Goal: Complete application form: Complete application form

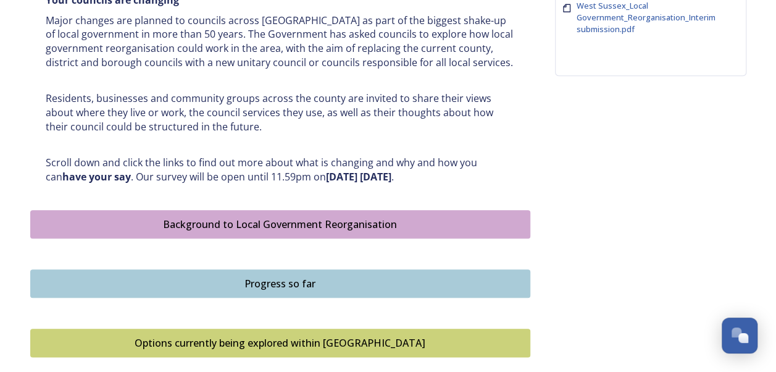
scroll to position [556, 0]
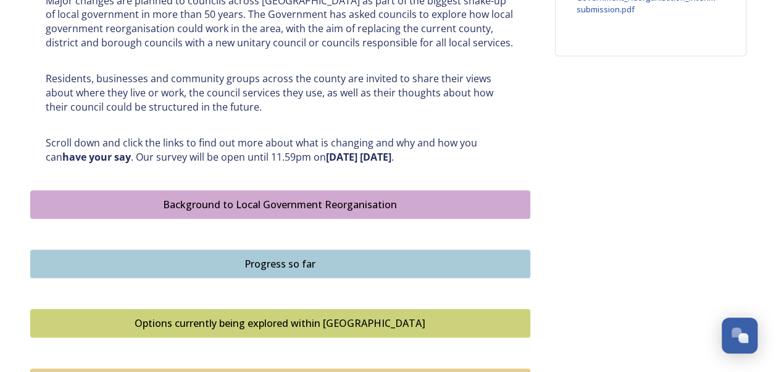
click at [306, 268] on div "Progress so far" at bounding box center [280, 263] width 487 height 15
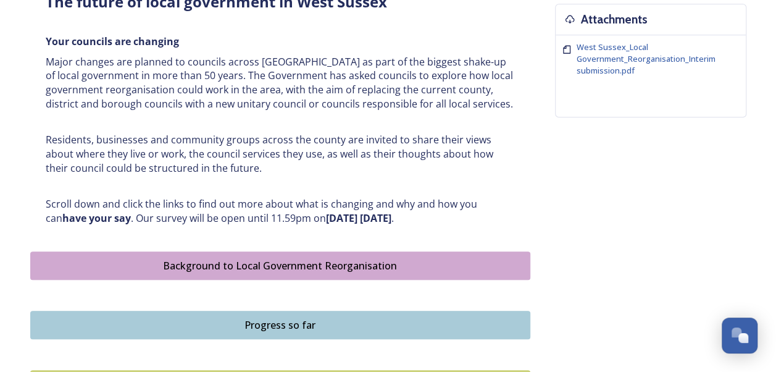
scroll to position [556, 0]
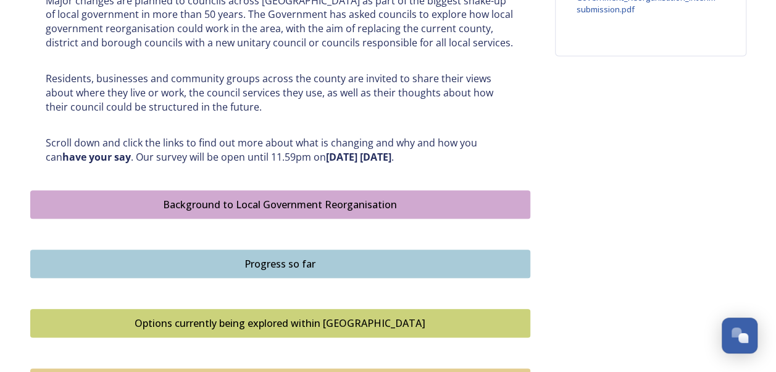
click at [256, 324] on div "Options currently being explored within West Sussex" at bounding box center [280, 323] width 487 height 15
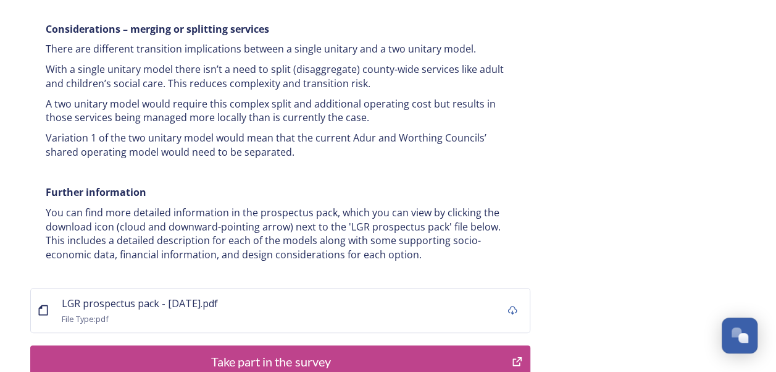
scroll to position [2470, 0]
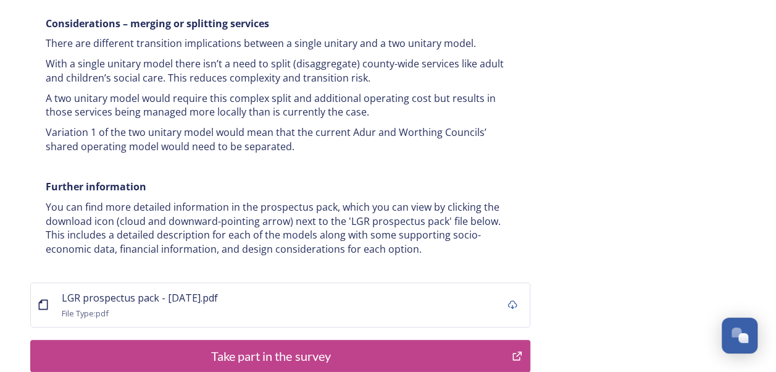
click at [296, 346] on div "Take part in the survey" at bounding box center [271, 355] width 469 height 19
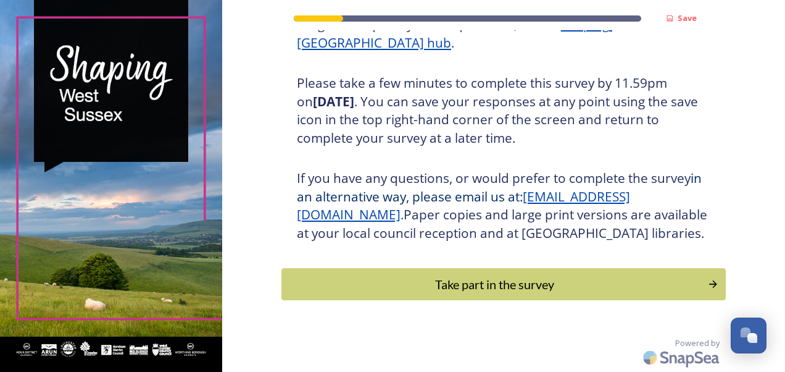
scroll to position [221, 0]
click at [444, 280] on div "Take part in the survey" at bounding box center [494, 284] width 417 height 19
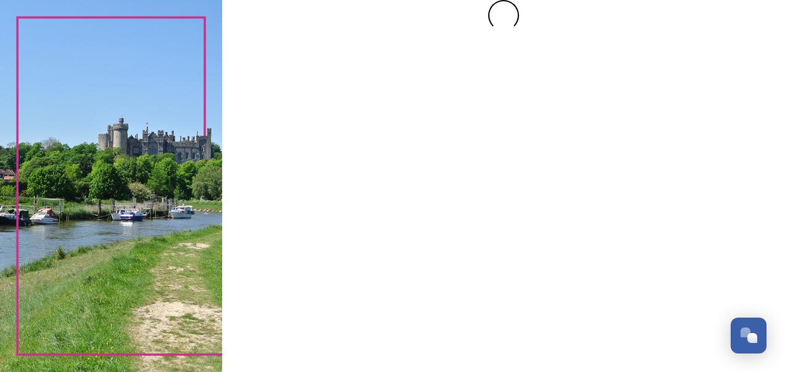
scroll to position [0, 0]
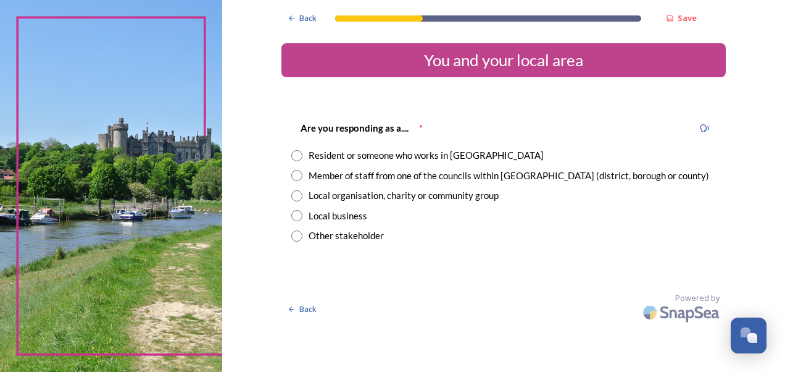
click at [299, 158] on input "radio" at bounding box center [296, 155] width 11 height 11
radio input "true"
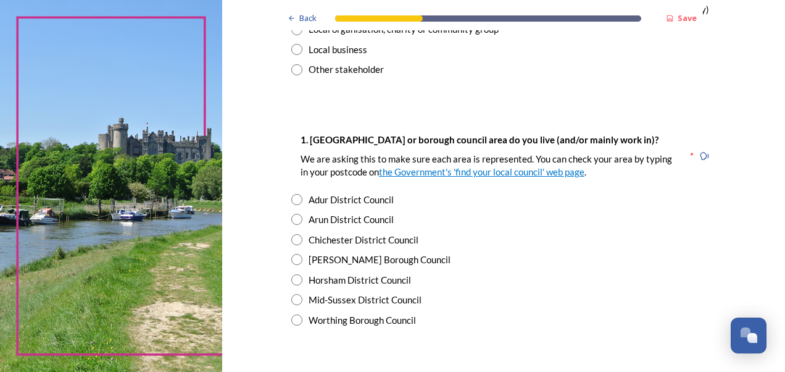
scroll to position [185, 0]
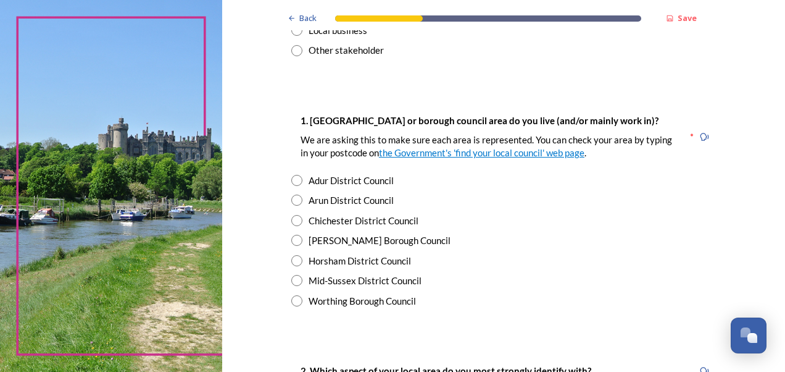
click at [291, 303] on input "radio" at bounding box center [296, 300] width 11 height 11
radio input "true"
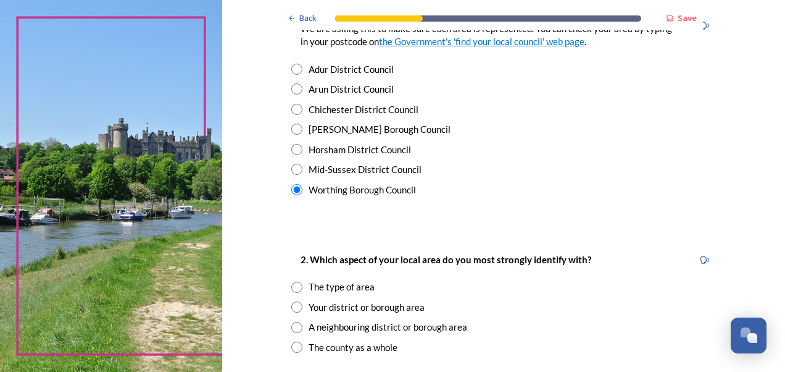
scroll to position [309, 0]
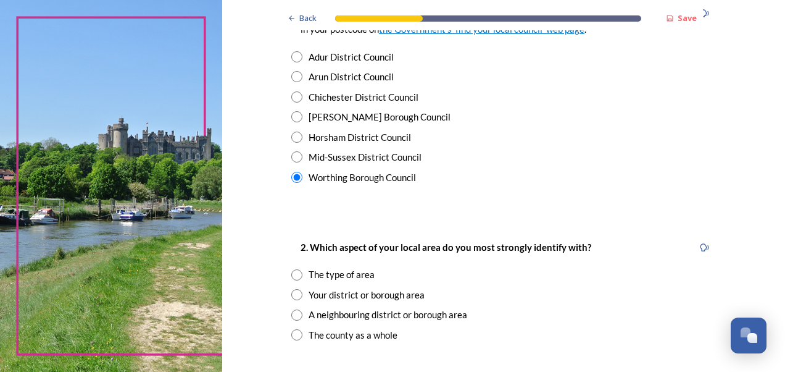
click at [296, 335] on input "radio" at bounding box center [296, 334] width 11 height 11
radio input "true"
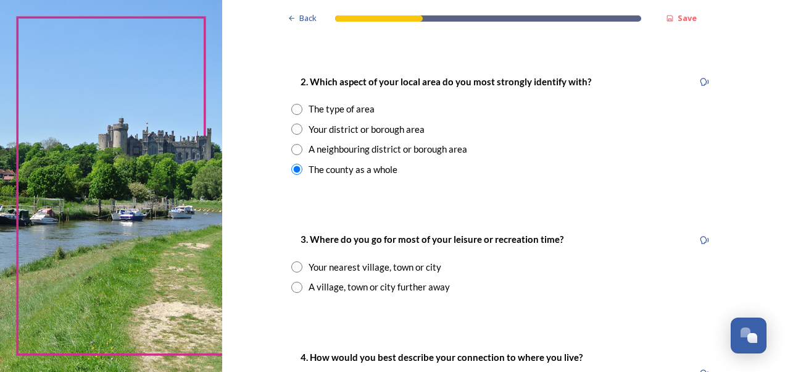
scroll to position [494, 0]
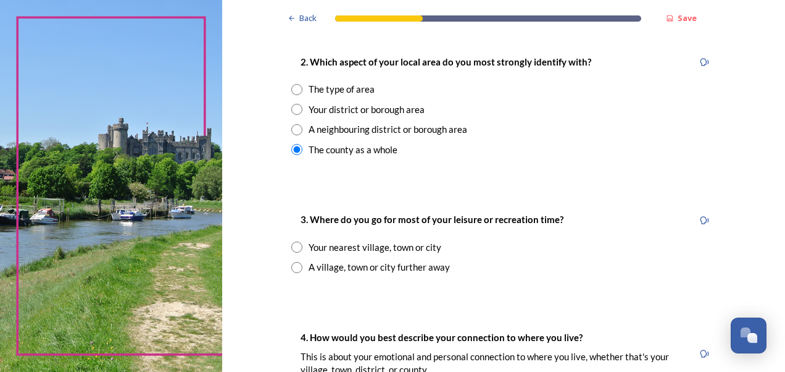
click at [309, 269] on div "A village, town or city further away" at bounding box center [379, 267] width 141 height 14
radio input "true"
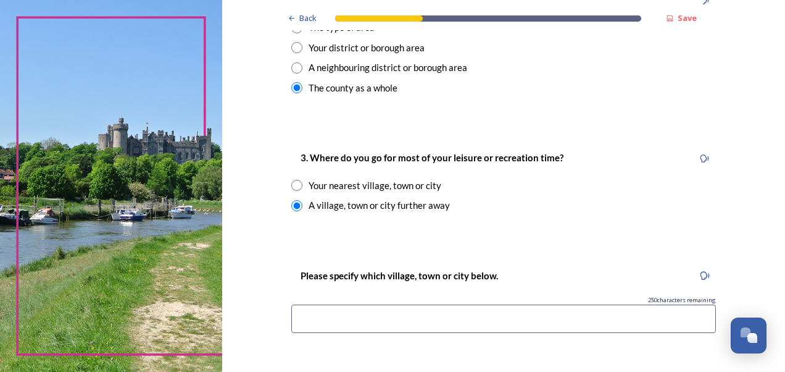
scroll to position [617, 0]
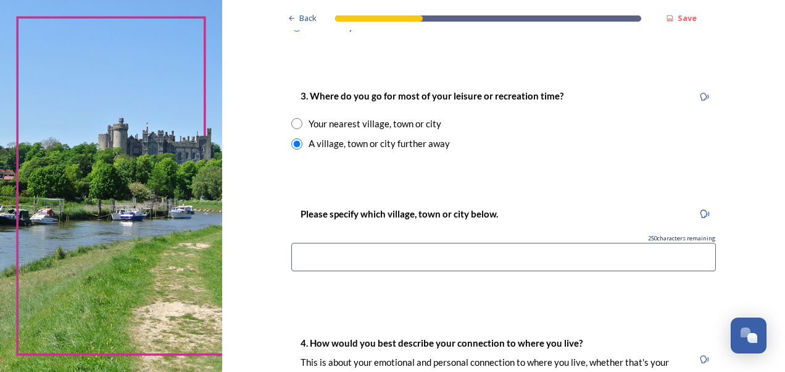
click at [312, 265] on input at bounding box center [503, 257] width 425 height 28
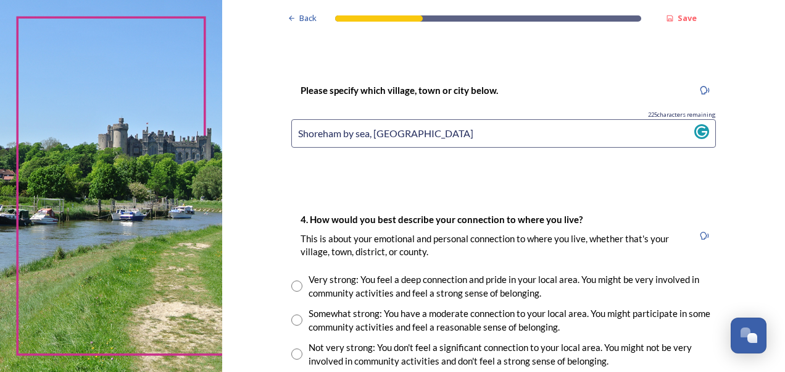
scroll to position [803, 0]
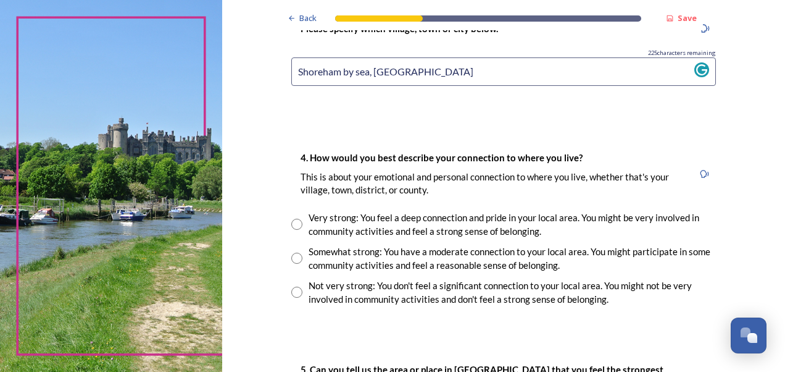
type input "Shoreham by sea, [GEOGRAPHIC_DATA]"
click at [291, 290] on input "radio" at bounding box center [296, 291] width 11 height 11
radio input "true"
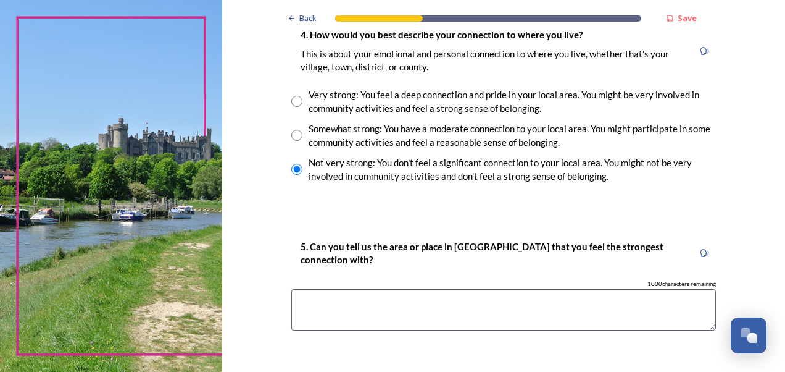
scroll to position [926, 0]
click at [399, 307] on textarea at bounding box center [503, 308] width 425 height 41
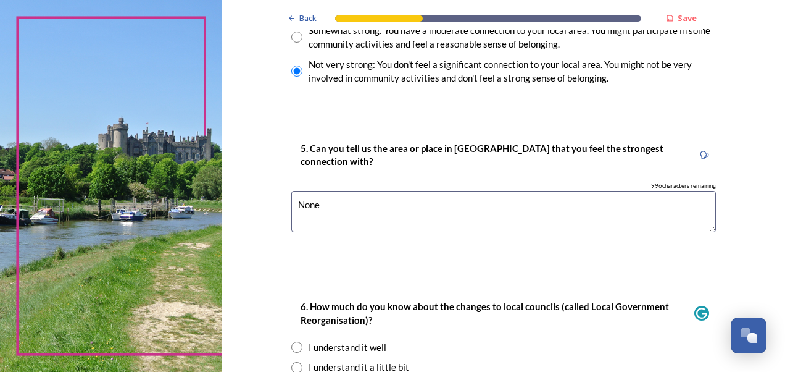
scroll to position [1111, 0]
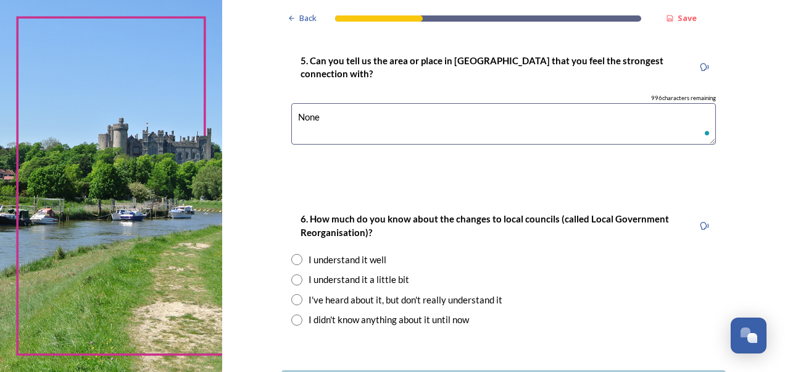
type textarea "None"
click at [296, 298] on input "radio" at bounding box center [296, 299] width 11 height 11
radio input "true"
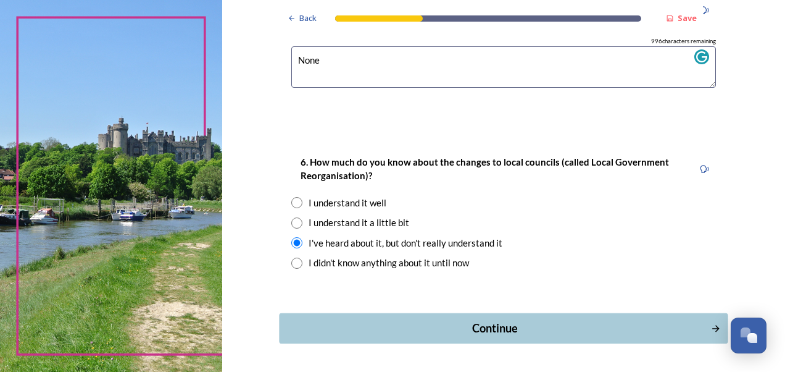
scroll to position [1210, 0]
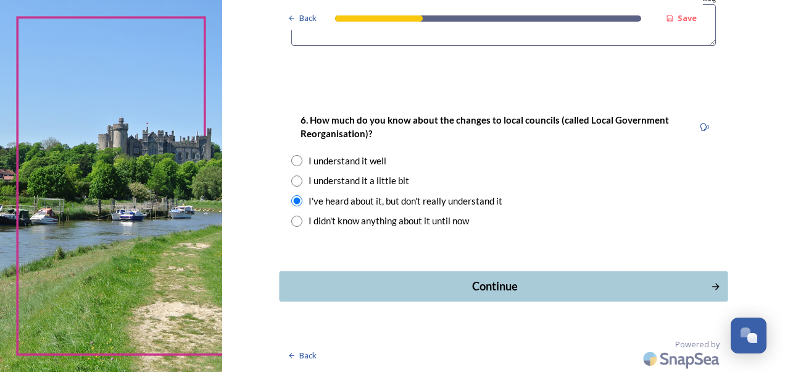
click at [475, 288] on div "Continue" at bounding box center [495, 286] width 418 height 17
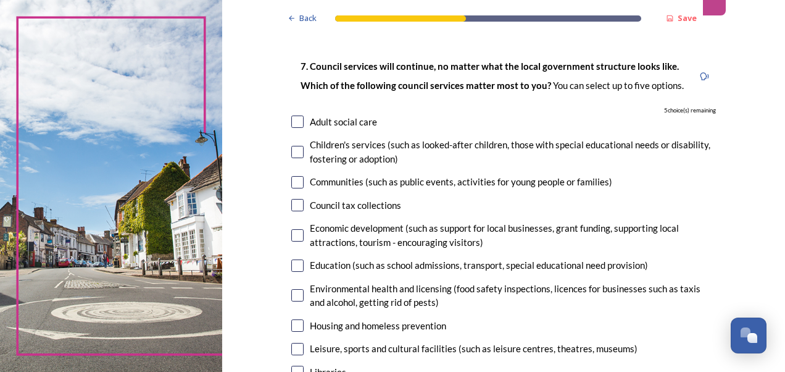
scroll to position [123, 0]
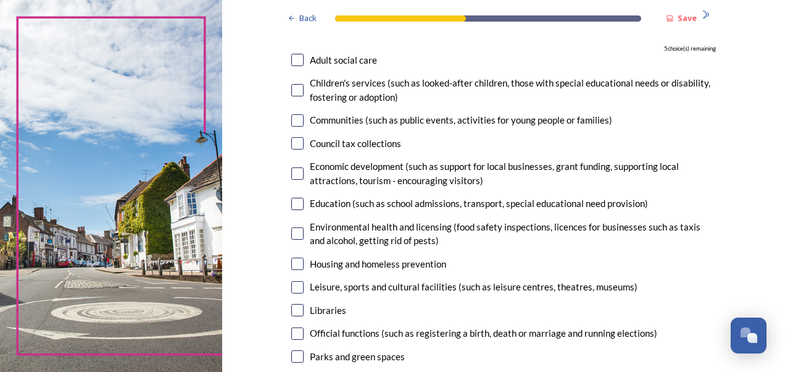
click at [295, 287] on input "checkbox" at bounding box center [297, 287] width 12 height 12
checkbox input "true"
click at [291, 117] on input "checkbox" at bounding box center [297, 120] width 12 height 12
checkbox input "true"
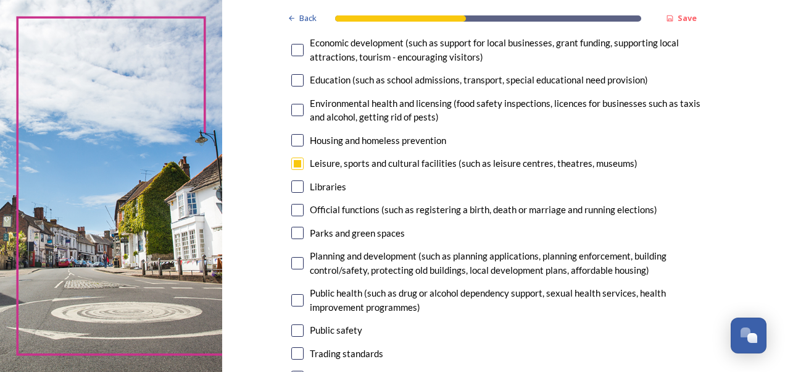
scroll to position [185, 0]
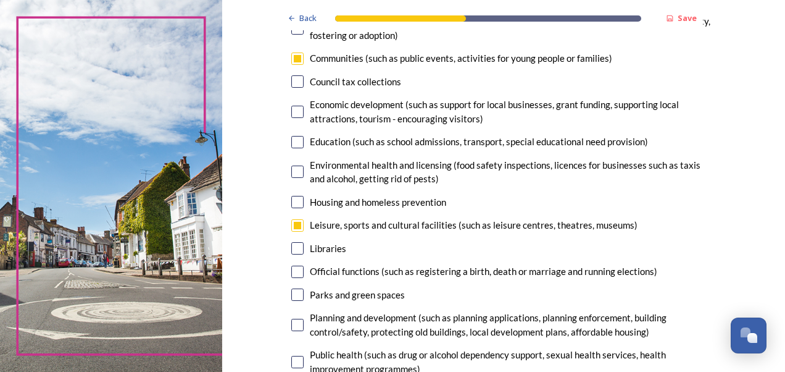
click at [291, 112] on input "checkbox" at bounding box center [297, 112] width 12 height 12
checkbox input "true"
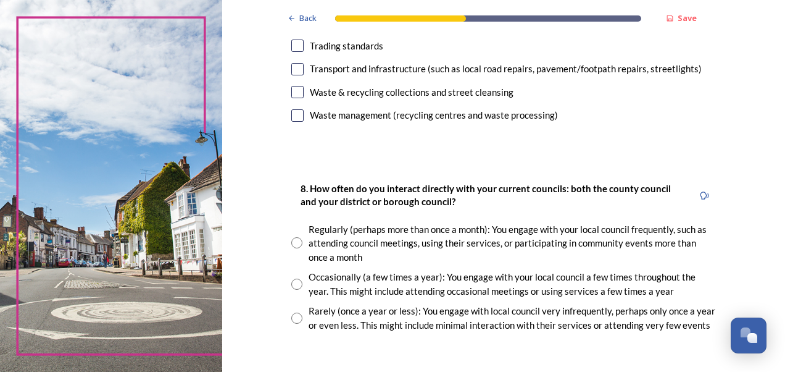
scroll to position [556, 0]
click at [291, 314] on input "radio" at bounding box center [296, 316] width 11 height 11
radio input "true"
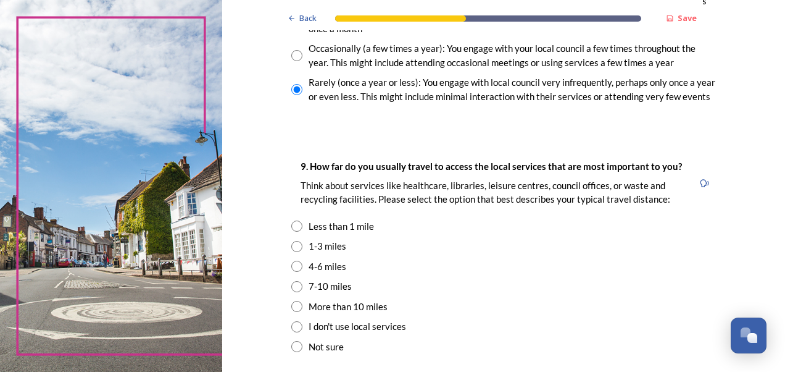
scroll to position [803, 0]
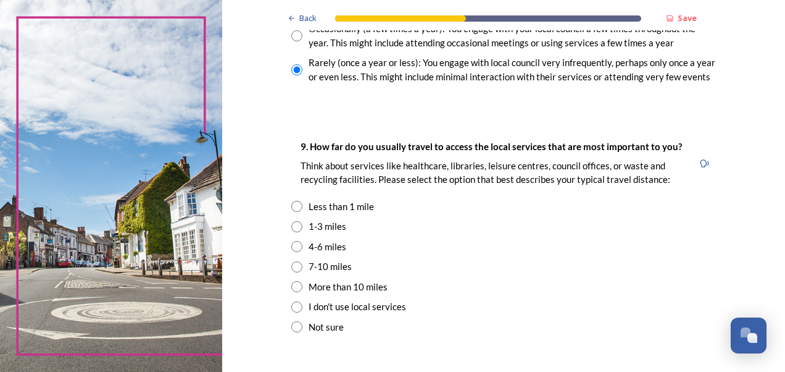
click at [309, 225] on div "1-3 miles" at bounding box center [328, 226] width 38 height 14
radio input "true"
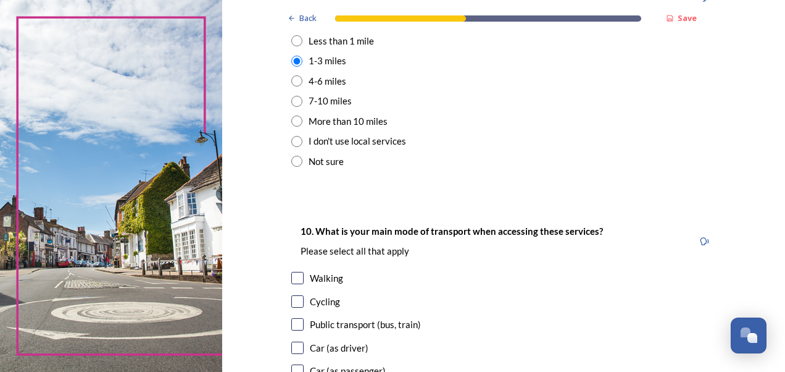
scroll to position [988, 0]
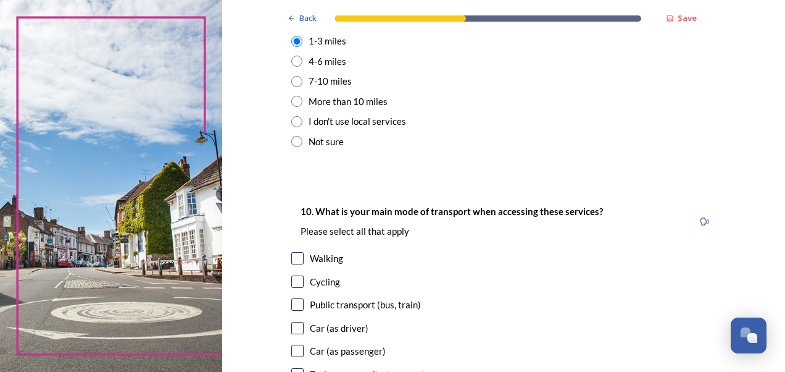
click at [293, 283] on input "checkbox" at bounding box center [297, 281] width 12 height 12
checkbox input "true"
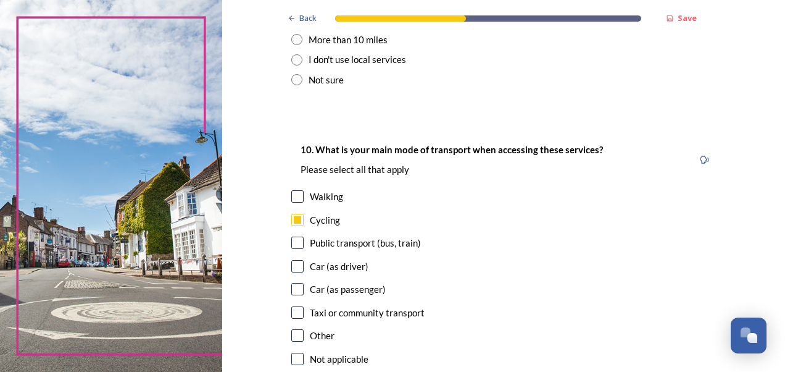
scroll to position [1173, 0]
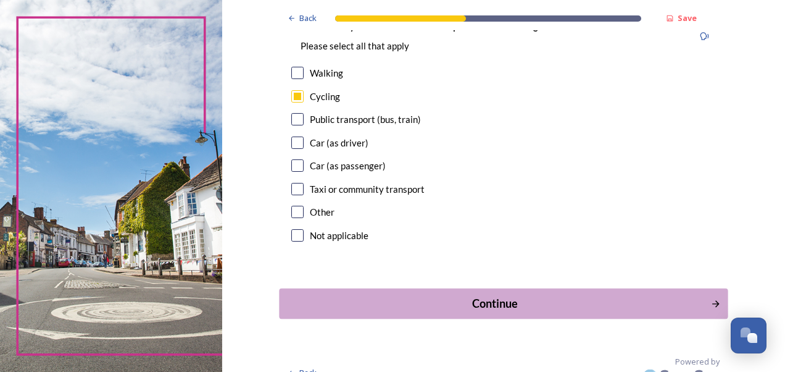
click at [481, 309] on div "Continue" at bounding box center [495, 303] width 418 height 17
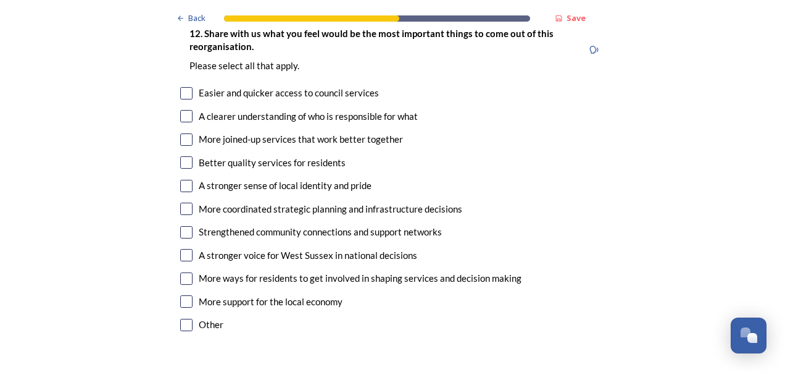
scroll to position [1544, 0]
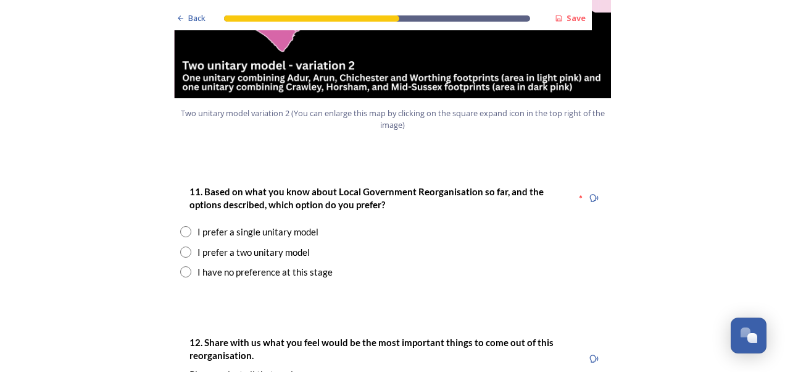
click at [183, 226] on input "radio" at bounding box center [185, 231] width 11 height 11
radio input "true"
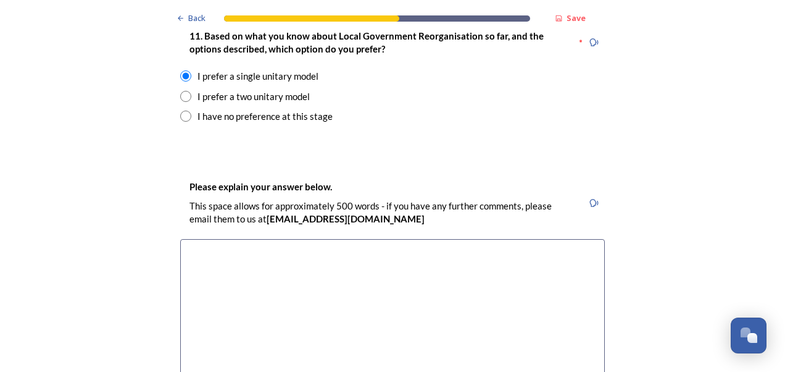
scroll to position [1729, 0]
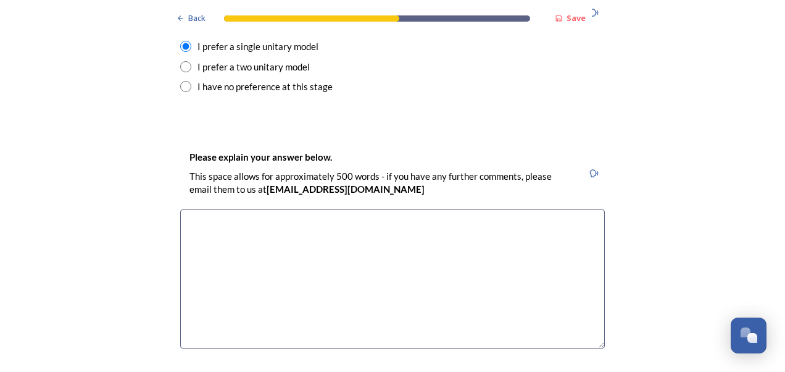
click at [288, 210] on textarea at bounding box center [392, 278] width 425 height 139
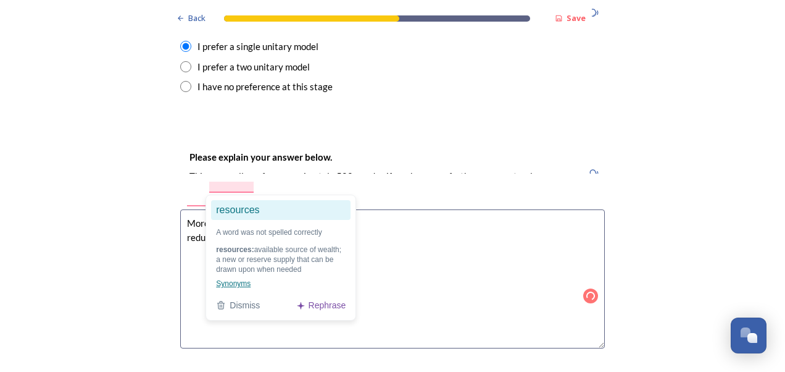
drag, startPoint x: 216, startPoint y: 189, endPoint x: 230, endPoint y: 213, distance: 28.0
click at [230, 213] on ga "resources" at bounding box center [281, 210] width 140 height 20
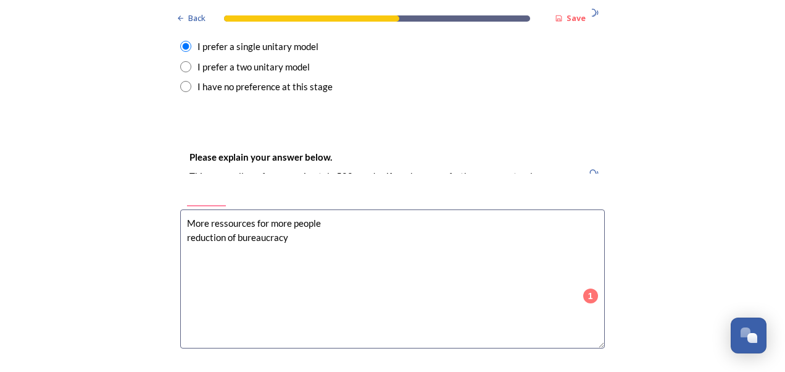
click at [180, 209] on textarea "More ressources for more people reduction of bureaucracy" at bounding box center [392, 278] width 425 height 139
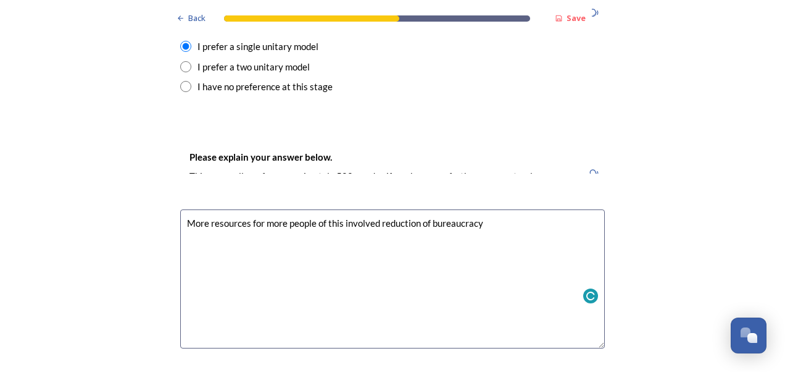
click at [491, 209] on textarea "More resources for more people of this involved reduction of bureaucracy" at bounding box center [392, 278] width 425 height 139
click at [487, 209] on textarea "More resources for more people of this involved reduction of bureaucracy , rdun…" at bounding box center [392, 278] width 425 height 139
click at [553, 209] on textarea "More resources for more people of this involved reduction of bureaucracy , redu…" at bounding box center [392, 278] width 425 height 139
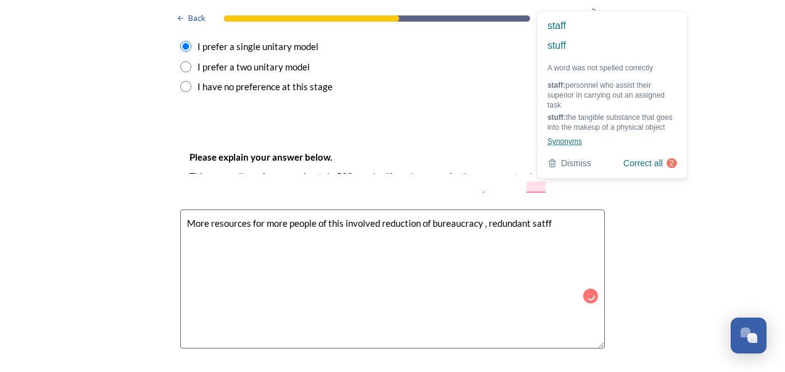
click at [533, 209] on textarea "More resources for more people of this involved reduction of bureaucracy , redu…" at bounding box center [392, 278] width 425 height 139
click at [569, 27] on ga "staff" at bounding box center [613, 26] width 140 height 20
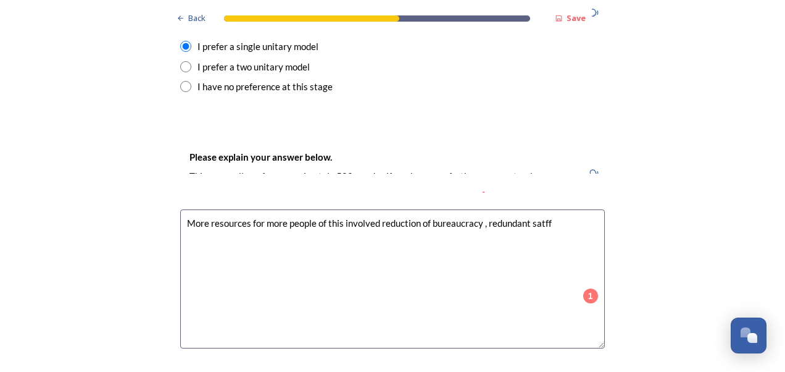
click at [548, 209] on textarea "More resources for more people of this involved reduction of bureaucracy , redu…" at bounding box center [392, 278] width 425 height 139
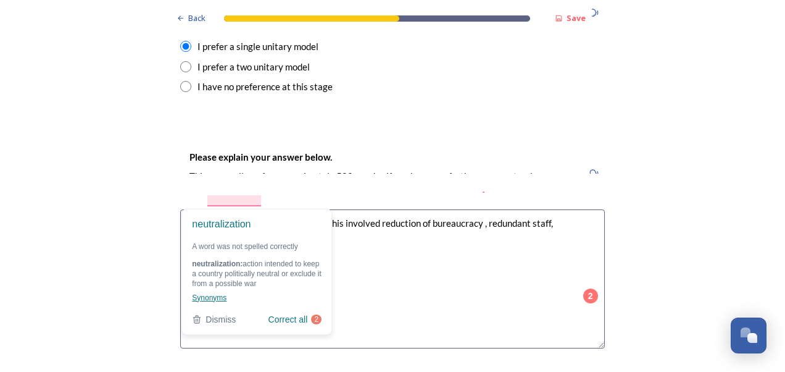
drag, startPoint x: 219, startPoint y: 201, endPoint x: 205, endPoint y: 206, distance: 14.5
click at [205, 206] on gdiv "neutralization A word was not spelled correctly More resources for more people …" at bounding box center [257, 271] width 151 height 131
drag, startPoint x: 263, startPoint y: 203, endPoint x: 183, endPoint y: 205, distance: 80.3
click at [183, 209] on textarea "More resources for more people of this involved reduction of bureaucracy , redu…" at bounding box center [392, 278] width 425 height 139
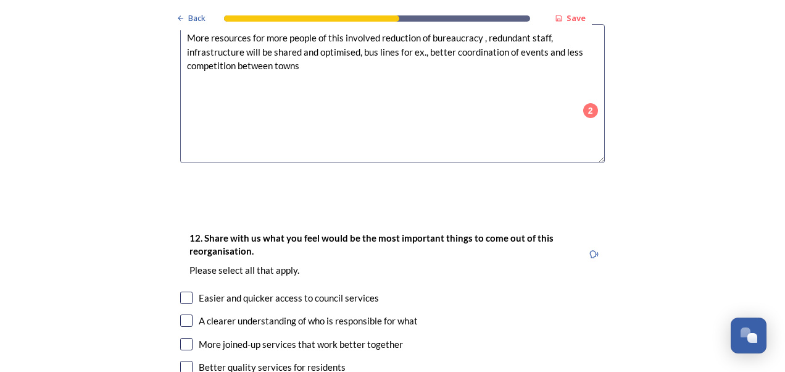
scroll to position [1976, 0]
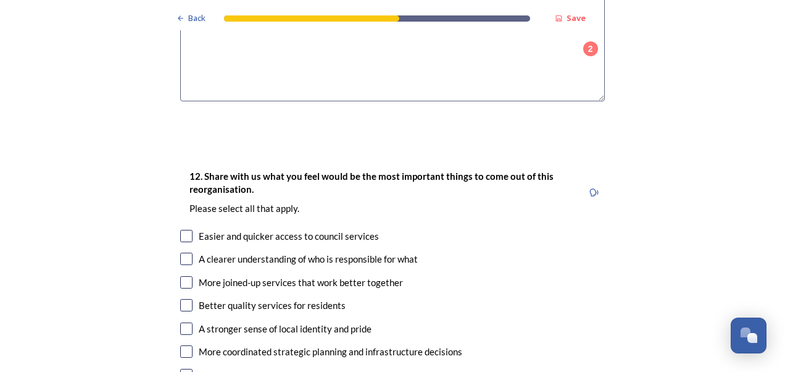
type textarea "More resources for more people of this involved reduction of bureaucracy , redu…"
click at [184, 276] on input "checkbox" at bounding box center [186, 282] width 12 height 12
checkbox input "true"
click at [190, 298] on div "Better quality services for residents" at bounding box center [392, 305] width 425 height 14
checkbox input "true"
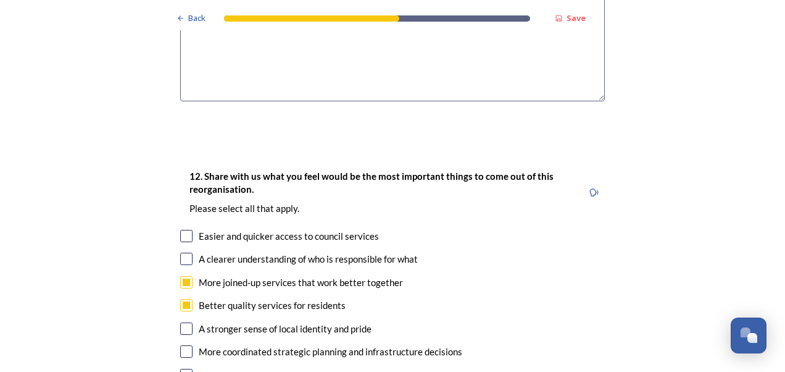
click at [182, 322] on input "checkbox" at bounding box center [186, 328] width 12 height 12
checkbox input "true"
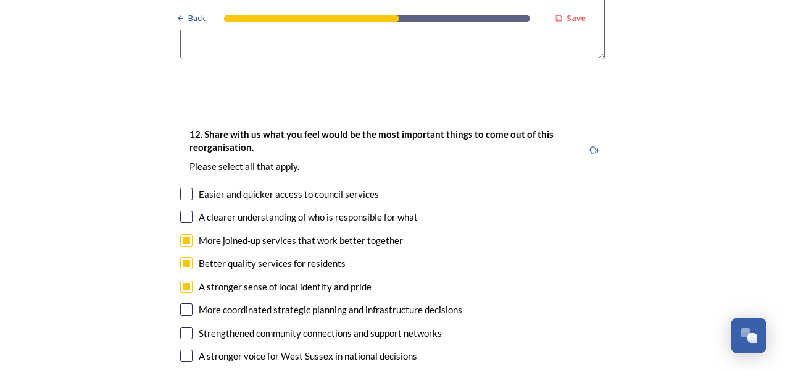
scroll to position [2038, 0]
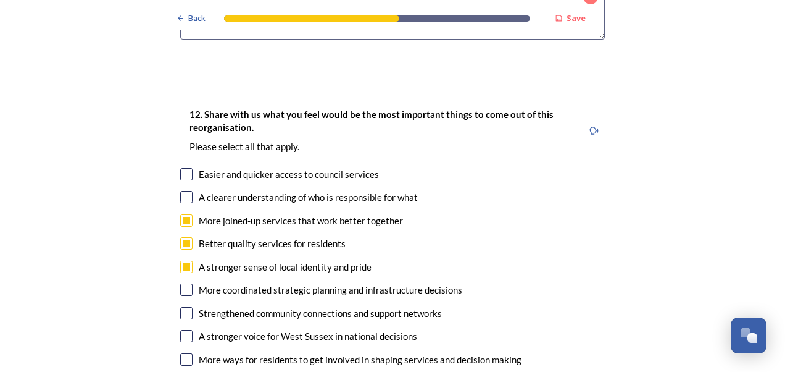
click at [191, 329] on div "A stronger voice for West Sussex in national decisions" at bounding box center [392, 336] width 425 height 14
checkbox input "true"
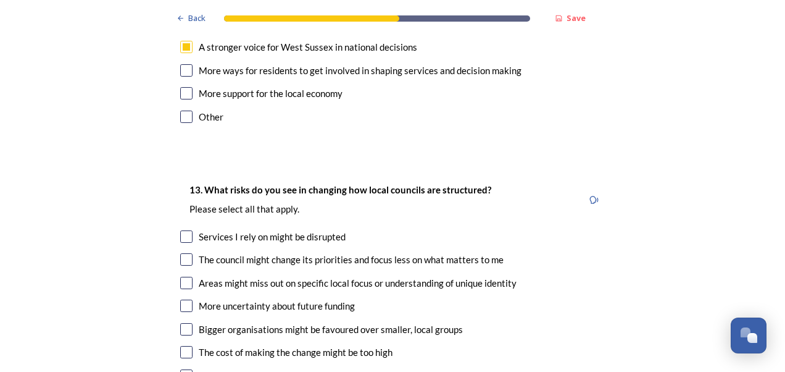
scroll to position [2346, 0]
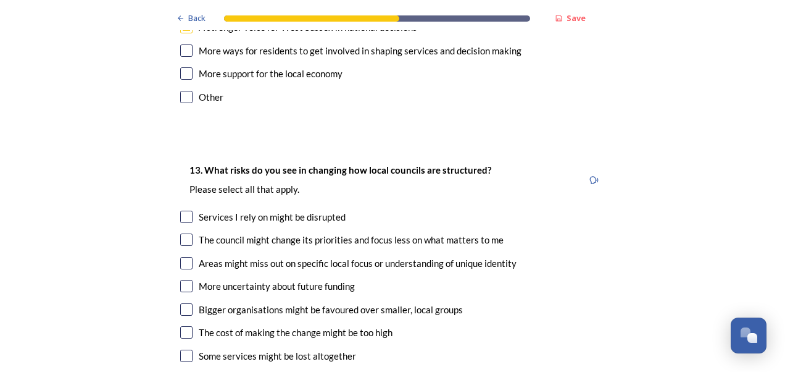
click at [191, 371] on div "I don't have any concerns" at bounding box center [392, 379] width 425 height 14
checkbox input "true"
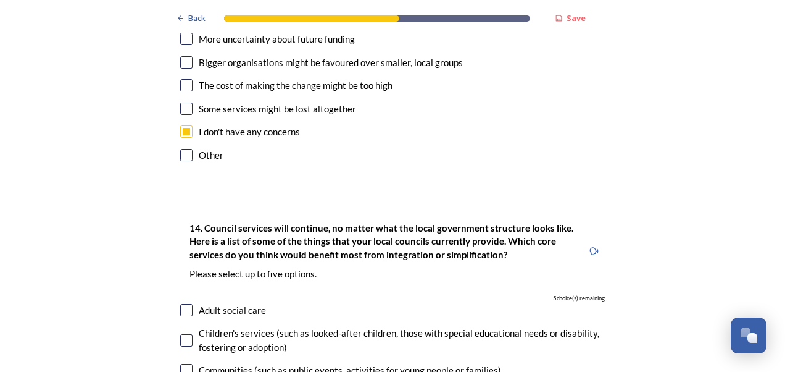
scroll to position [2655, 0]
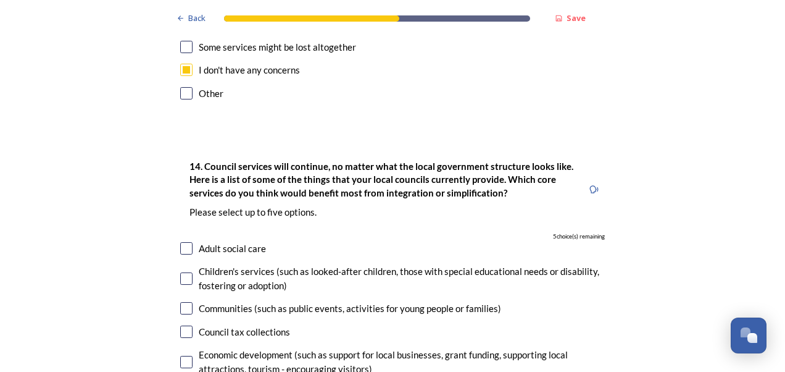
click at [184, 302] on input "checkbox" at bounding box center [186, 308] width 12 height 12
checkbox input "true"
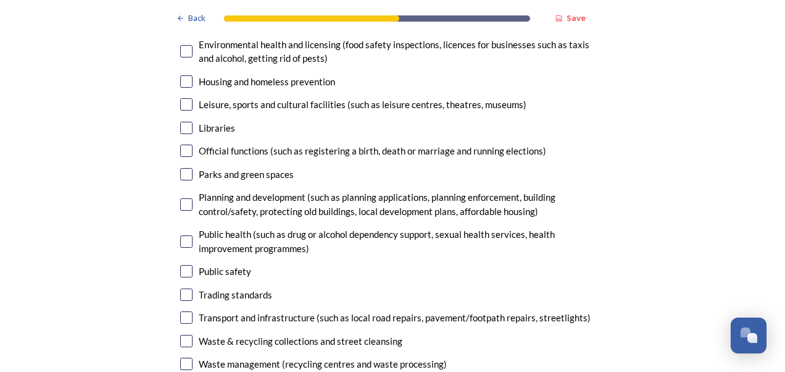
scroll to position [2964, 0]
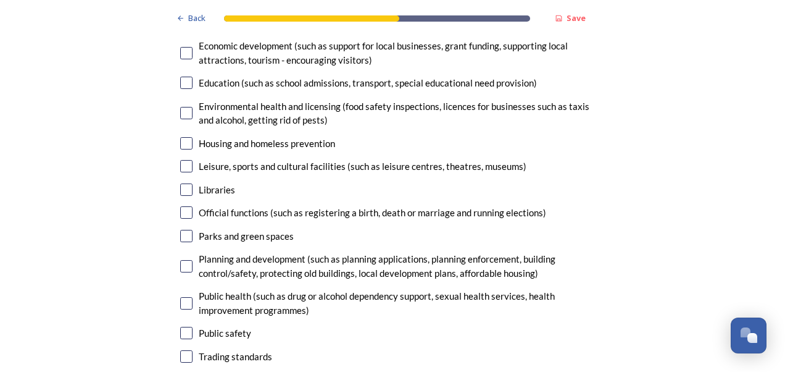
click at [186, 160] on input "checkbox" at bounding box center [186, 166] width 12 height 12
checkbox input "true"
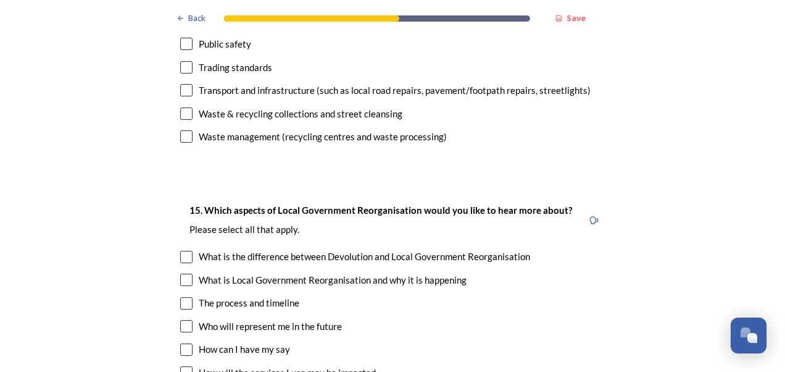
scroll to position [3272, 0]
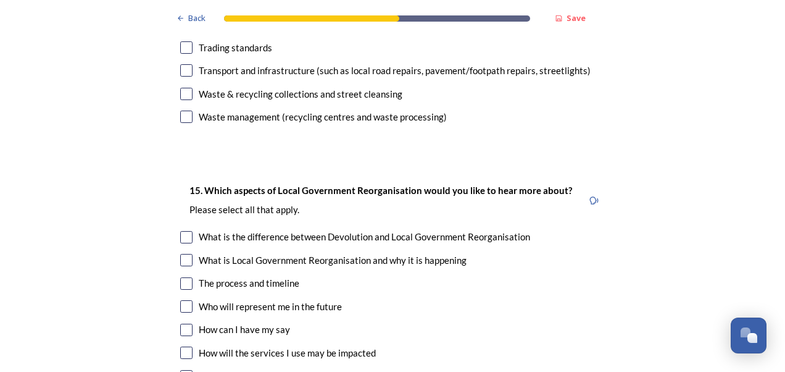
click at [180, 231] on input "checkbox" at bounding box center [186, 237] width 12 height 12
checkbox input "true"
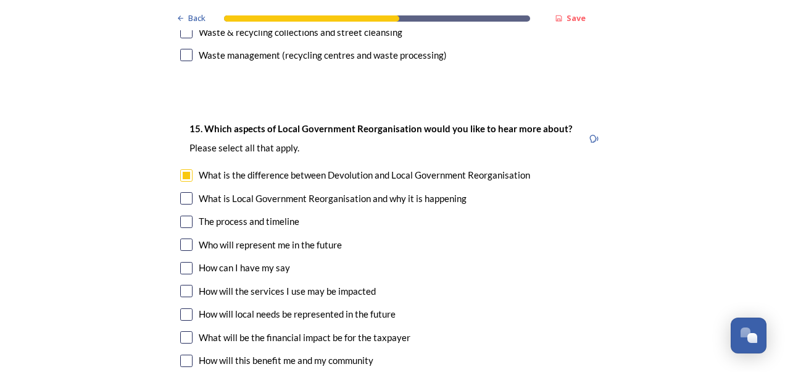
checkbox input "true"
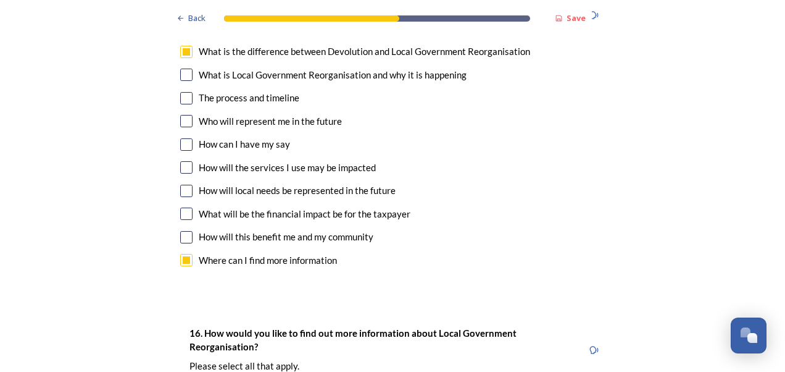
scroll to position [3519, 0]
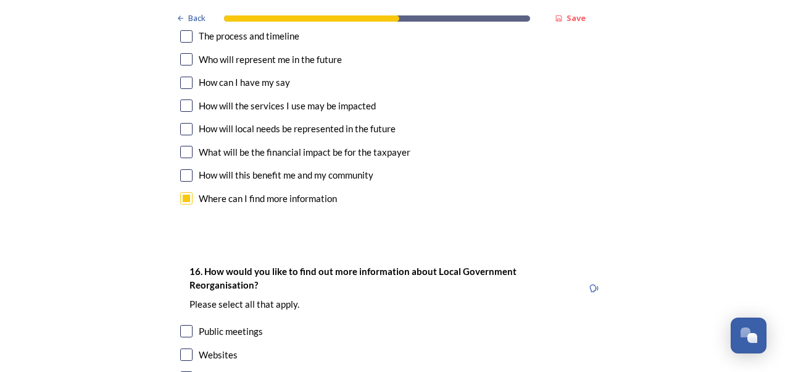
click at [180, 325] on input "checkbox" at bounding box center [186, 331] width 12 height 12
checkbox input "true"
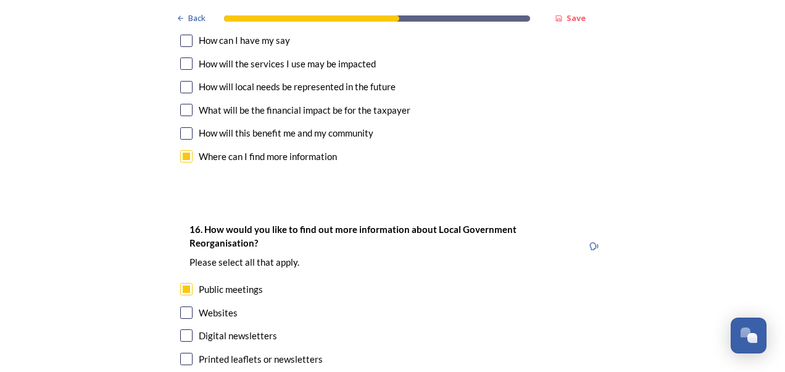
scroll to position [3581, 0]
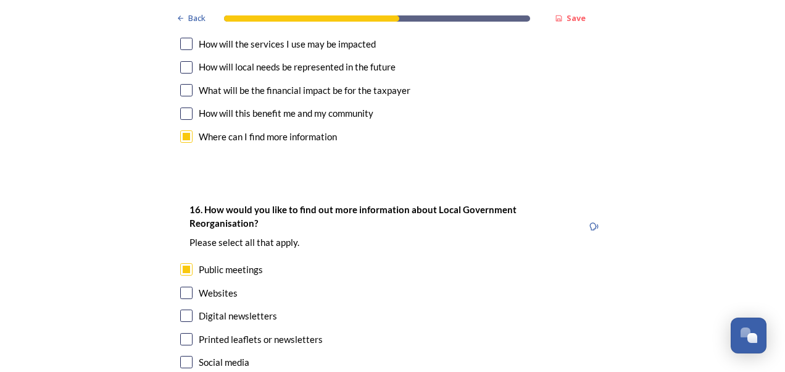
click at [182, 309] on input "checkbox" at bounding box center [186, 315] width 12 height 12
checkbox input "true"
click at [189, 355] on div "Social media" at bounding box center [392, 362] width 425 height 14
checkbox input "true"
click at [185, 333] on input "checkbox" at bounding box center [186, 339] width 12 height 12
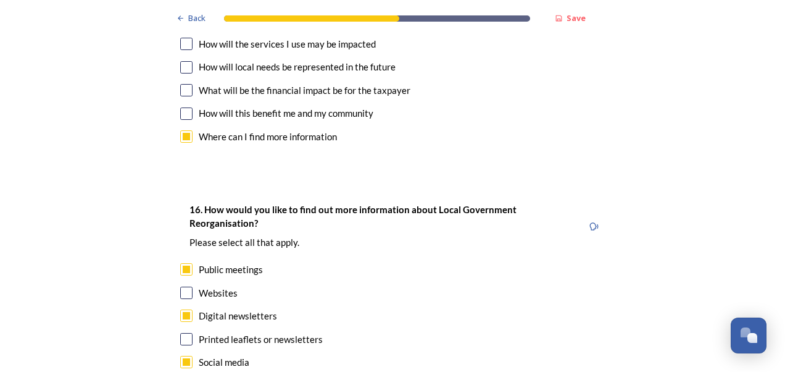
checkbox input "true"
click at [180, 309] on input "checkbox" at bounding box center [186, 315] width 12 height 12
checkbox input "false"
click at [184, 356] on input "checkbox" at bounding box center [186, 362] width 12 height 12
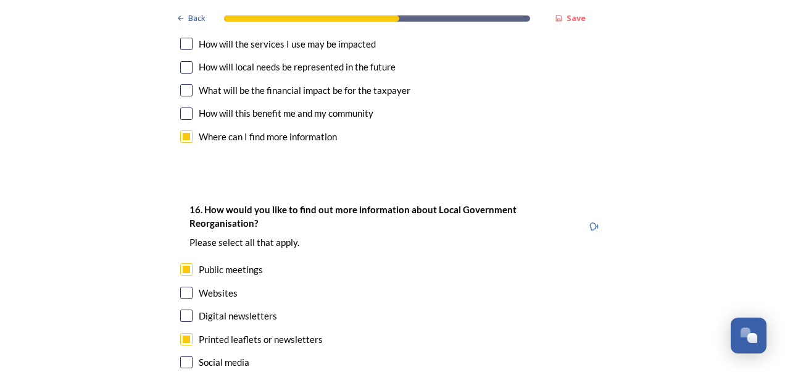
checkbox input "true"
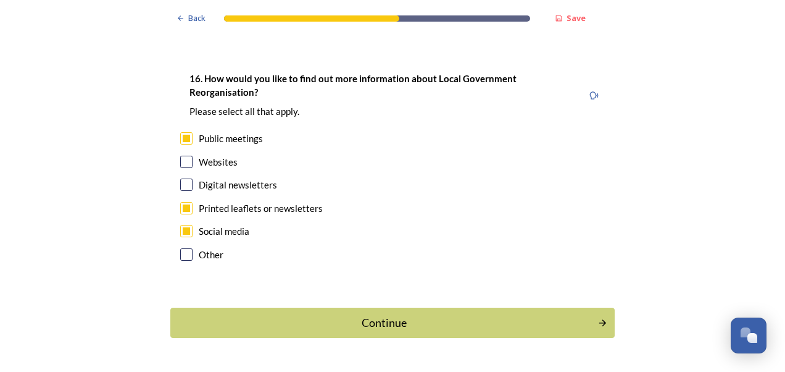
scroll to position [3713, 0]
click at [424, 314] on div "Continue" at bounding box center [384, 322] width 418 height 17
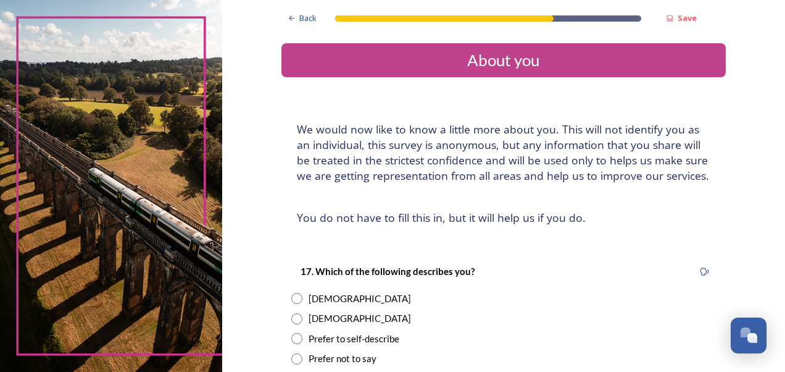
click at [299, 299] on div "[DEMOGRAPHIC_DATA]" at bounding box center [503, 298] width 425 height 14
radio input "true"
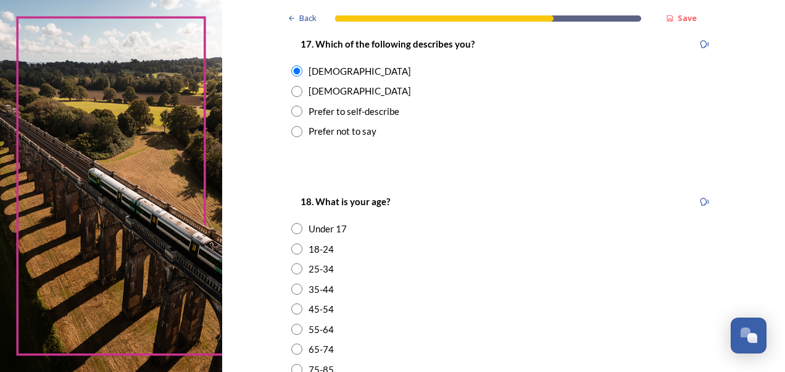
scroll to position [247, 0]
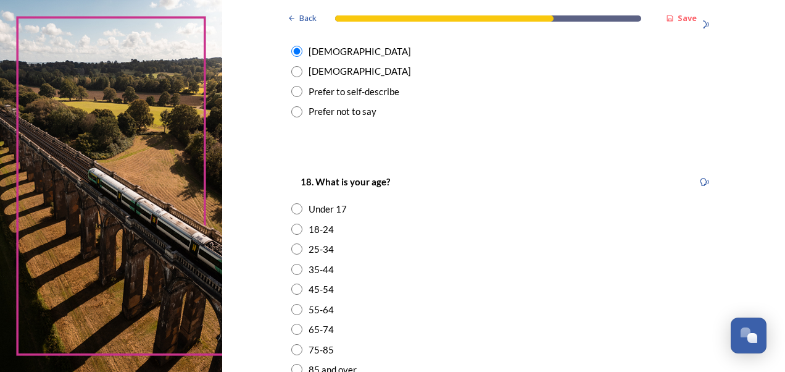
click at [294, 291] on input "radio" at bounding box center [296, 288] width 11 height 11
radio input "true"
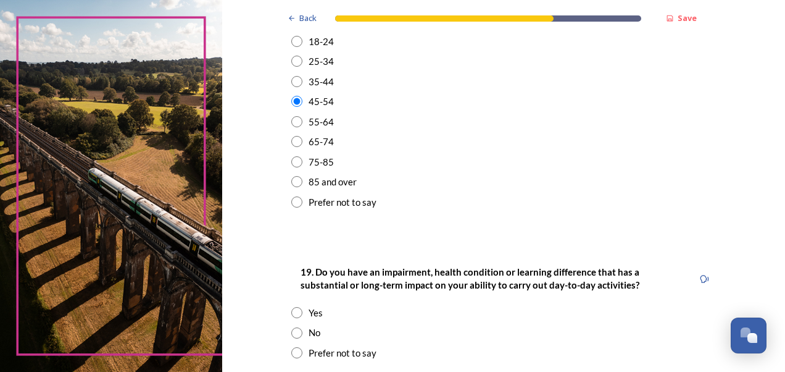
scroll to position [494, 0]
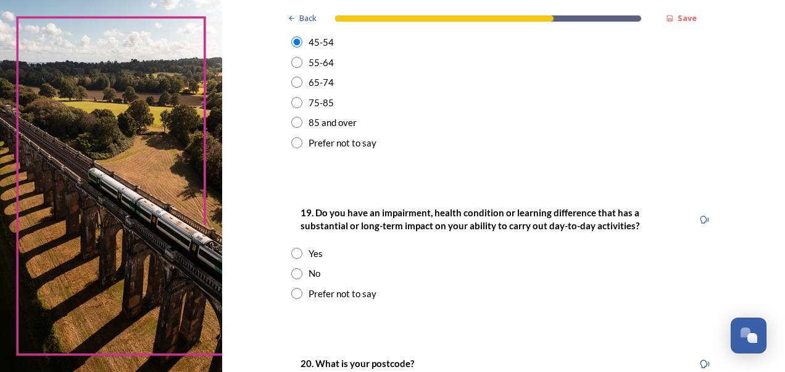
click at [298, 274] on input "radio" at bounding box center [296, 273] width 11 height 11
radio input "true"
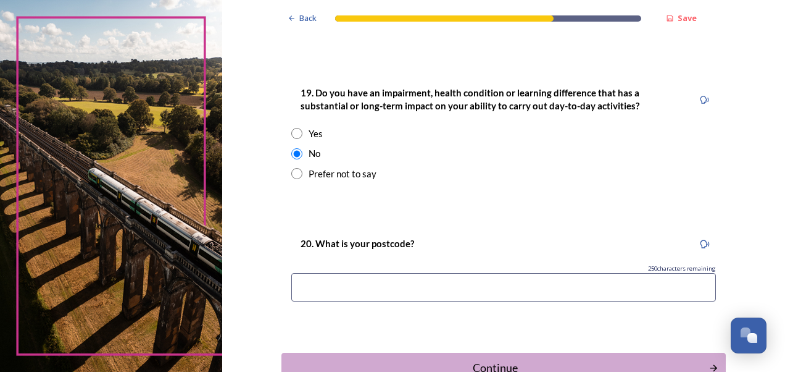
scroll to position [617, 0]
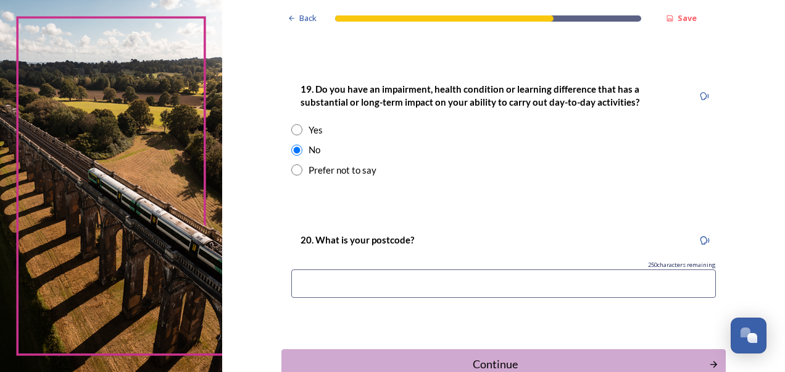
click at [405, 270] on input at bounding box center [503, 283] width 425 height 28
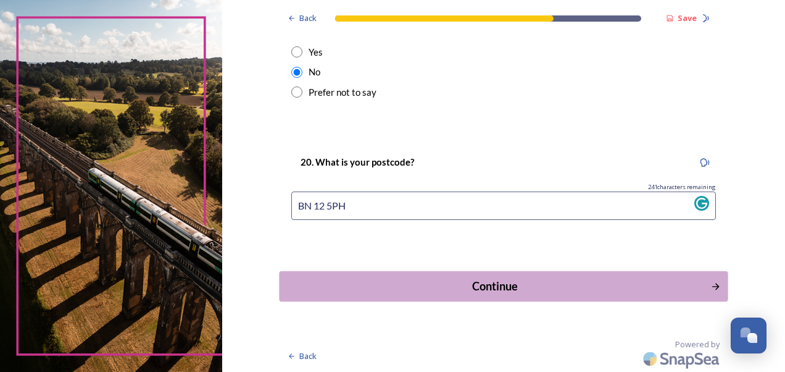
type input "BN 12 5PH"
click at [467, 293] on button "Continue" at bounding box center [503, 286] width 449 height 30
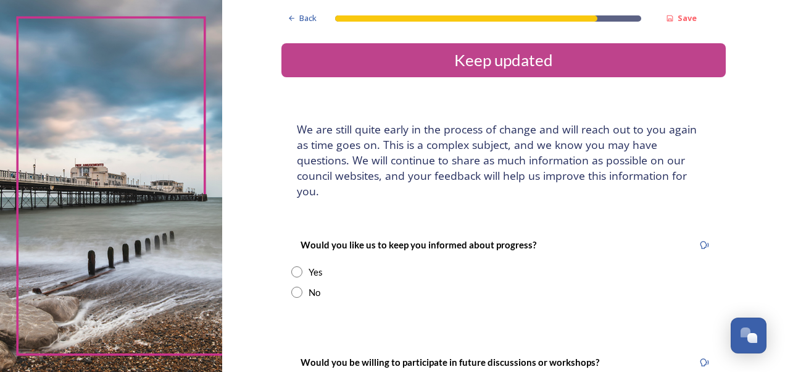
click at [314, 265] on div "Yes" at bounding box center [316, 272] width 14 height 14
radio input "true"
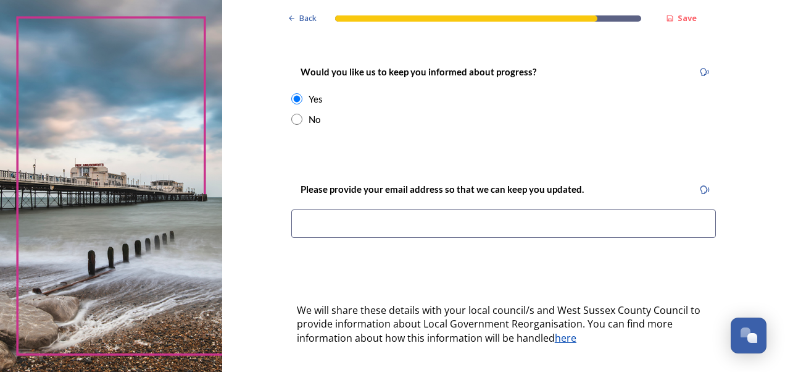
scroll to position [185, 0]
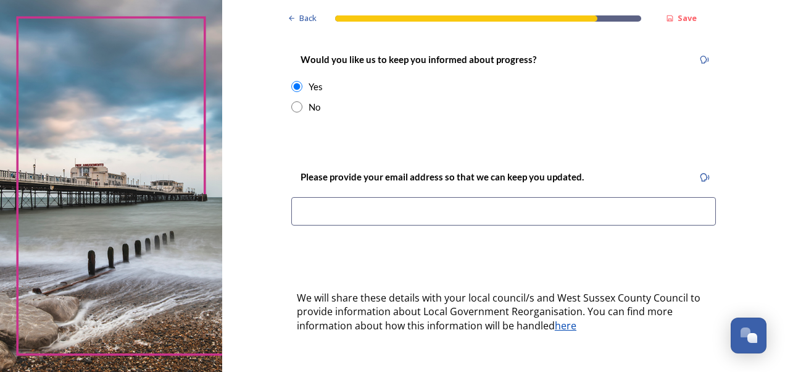
drag, startPoint x: 364, startPoint y: 218, endPoint x: 366, endPoint y: 210, distance: 8.1
click at [364, 215] on div "Please provide your email address so that we can keep you updated." at bounding box center [504, 201] width 445 height 89
click at [366, 207] on input at bounding box center [503, 211] width 425 height 28
type input "S"
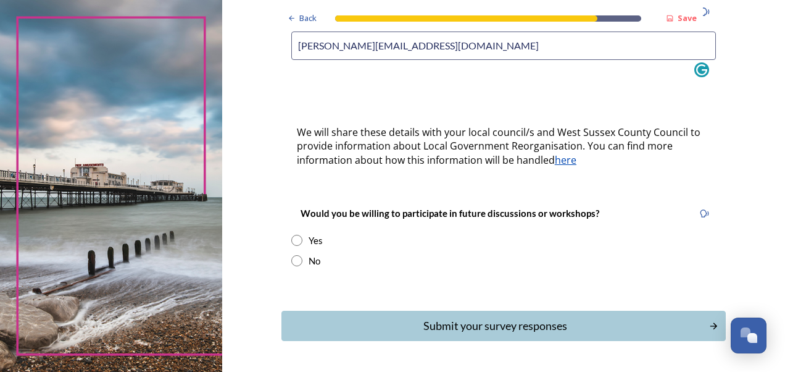
scroll to position [370, 0]
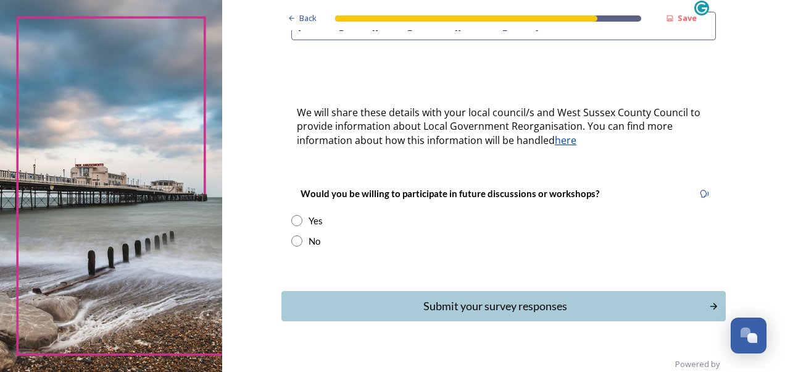
type input "[PERSON_NAME][EMAIL_ADDRESS][DOMAIN_NAME]"
click at [293, 215] on input "radio" at bounding box center [296, 220] width 11 height 11
radio input "true"
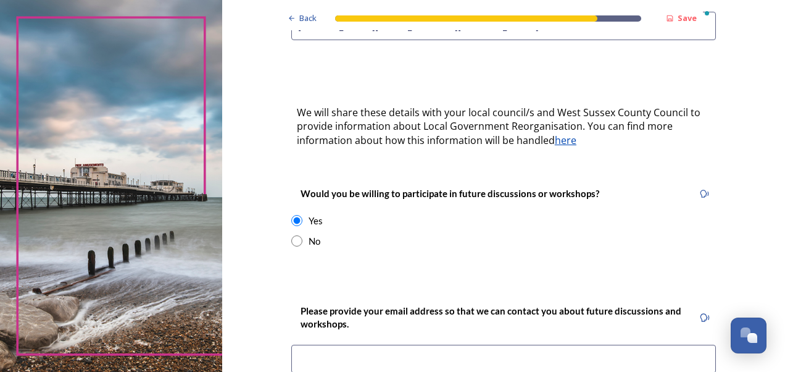
scroll to position [494, 0]
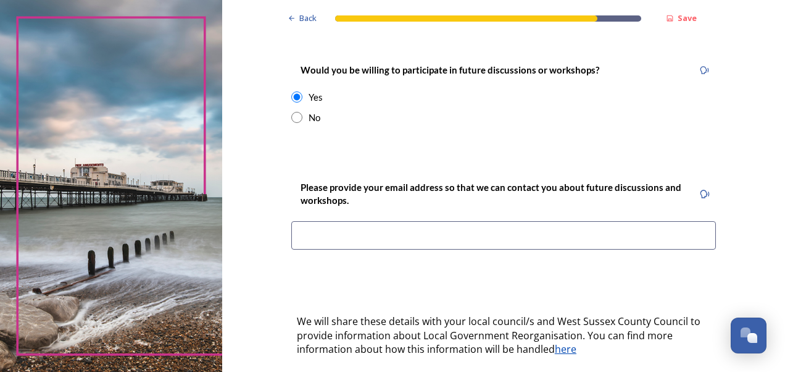
click at [467, 221] on input at bounding box center [503, 235] width 425 height 28
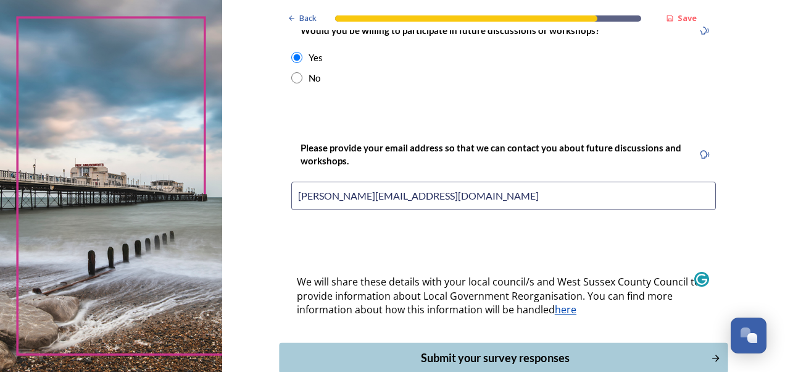
scroll to position [590, 0]
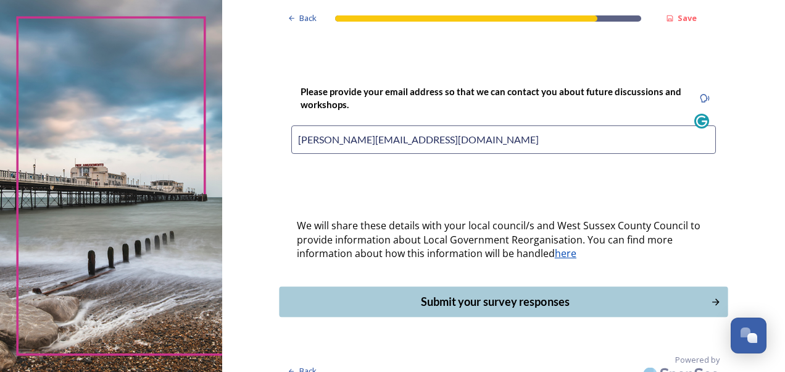
type input "[PERSON_NAME][EMAIL_ADDRESS][DOMAIN_NAME]"
click at [506, 293] on div "Submit your survey responses" at bounding box center [495, 301] width 418 height 17
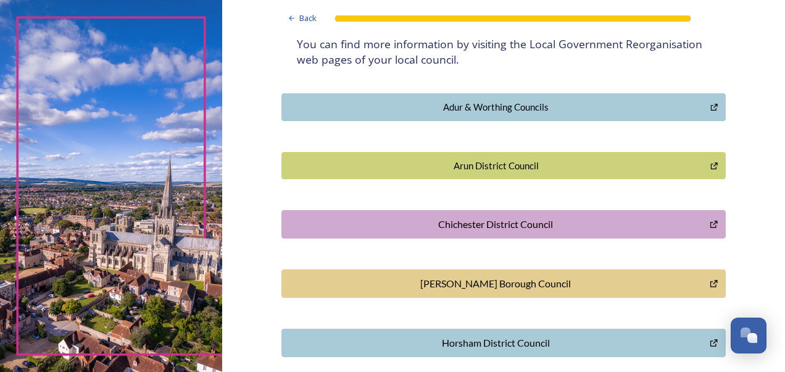
scroll to position [309, 0]
